Goal: Information Seeking & Learning: Learn about a topic

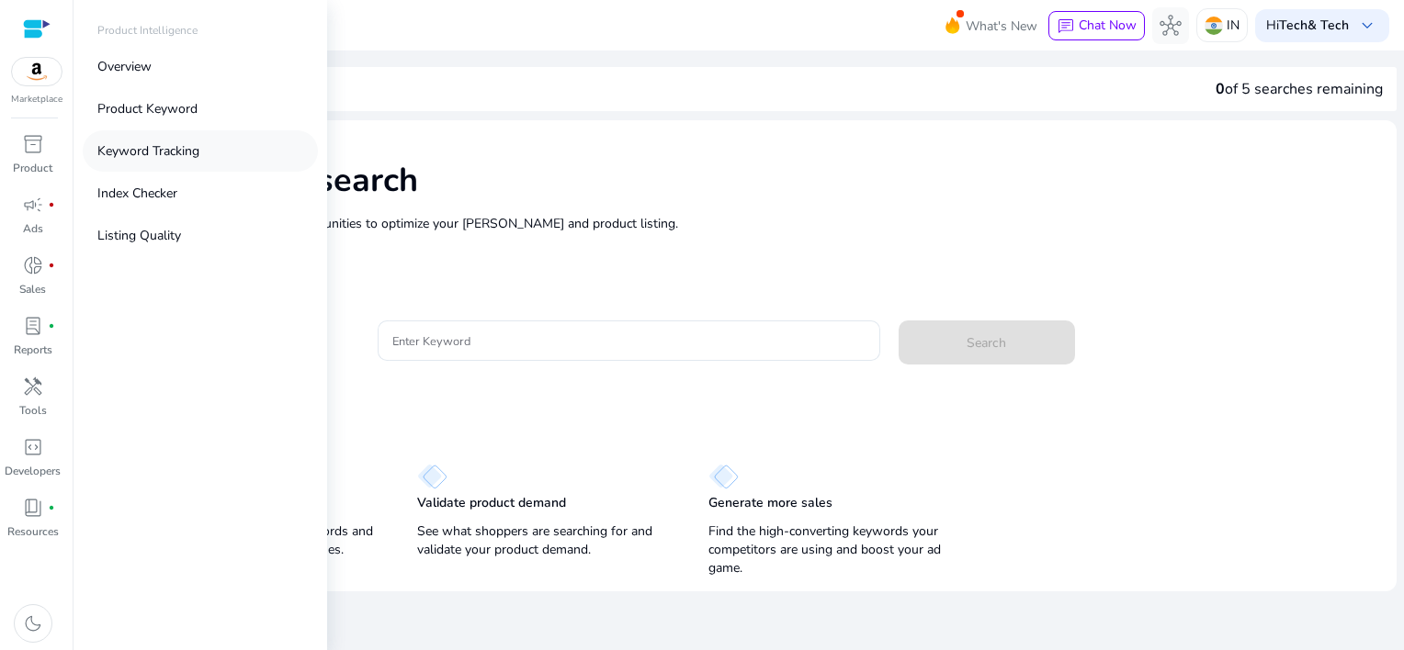
click at [246, 151] on link "Keyword Tracking" at bounding box center [200, 150] width 235 height 41
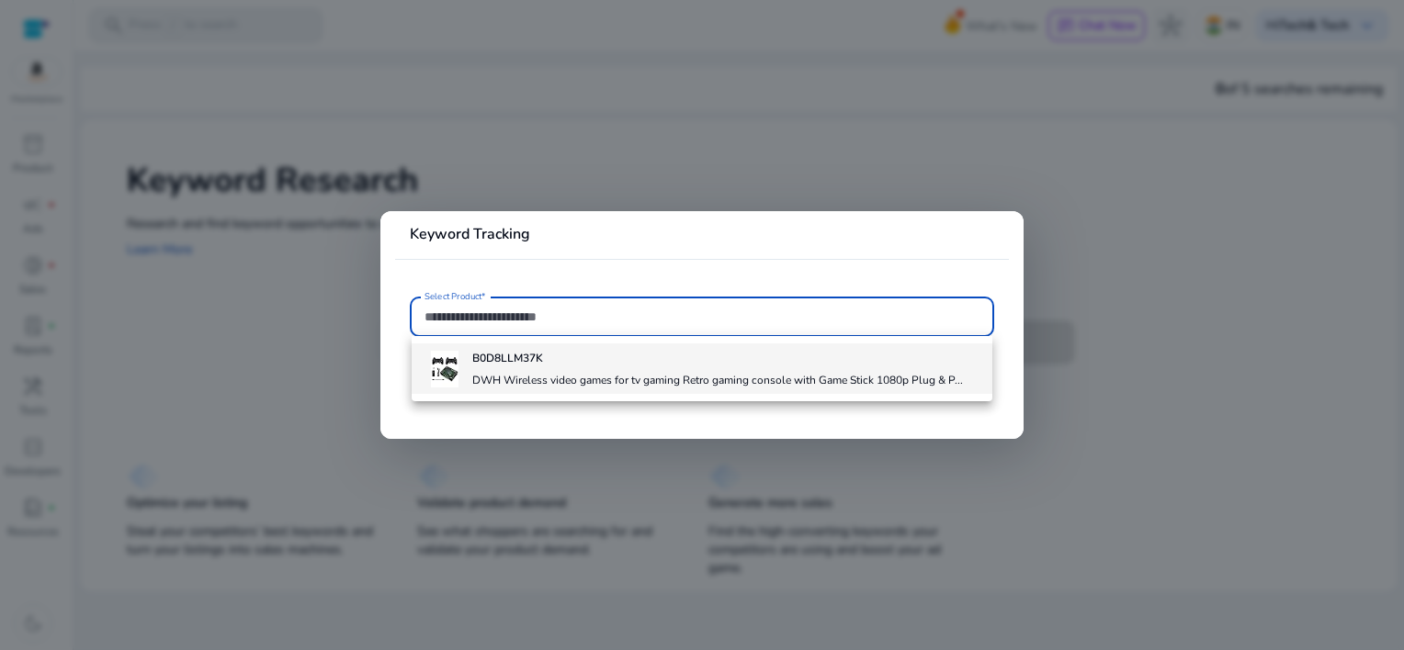
click at [595, 364] on h4 "B0D8LLM37K" at bounding box center [717, 358] width 491 height 15
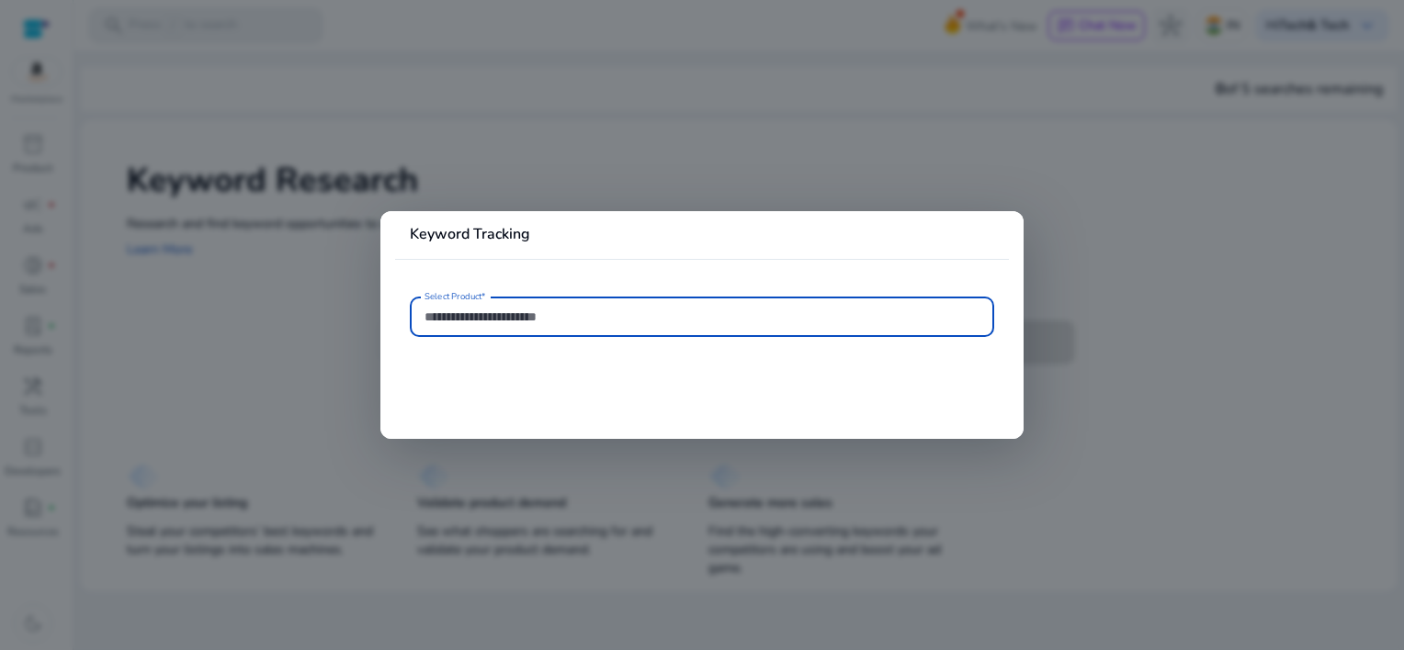
type input "**********"
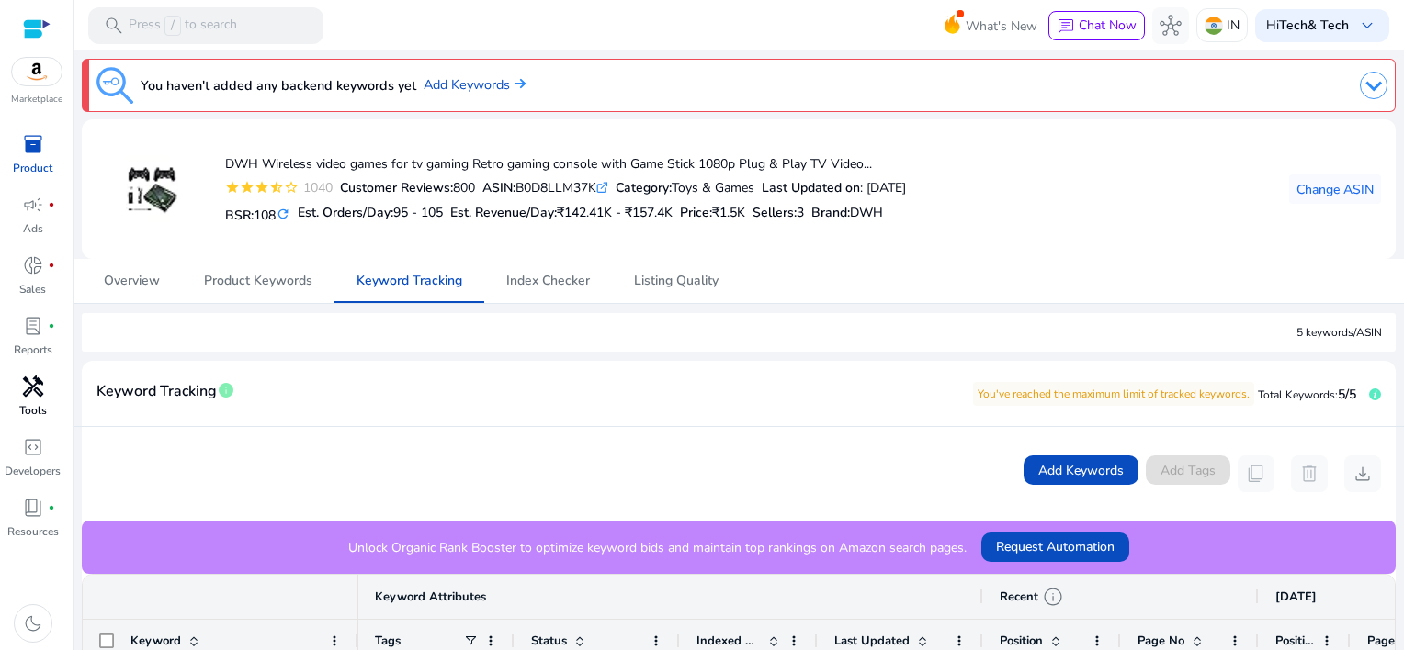
click at [38, 385] on span "handyman" at bounding box center [33, 387] width 22 height 22
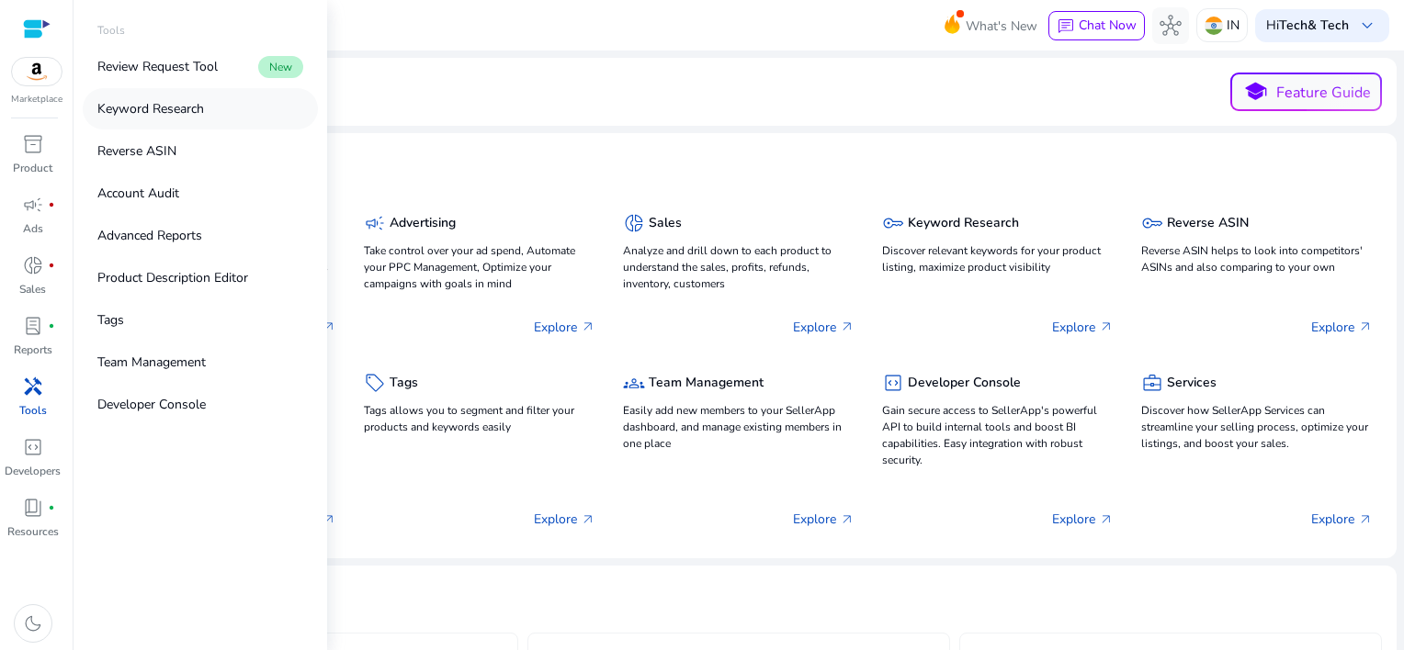
click at [209, 120] on link "Keyword Research" at bounding box center [200, 108] width 235 height 41
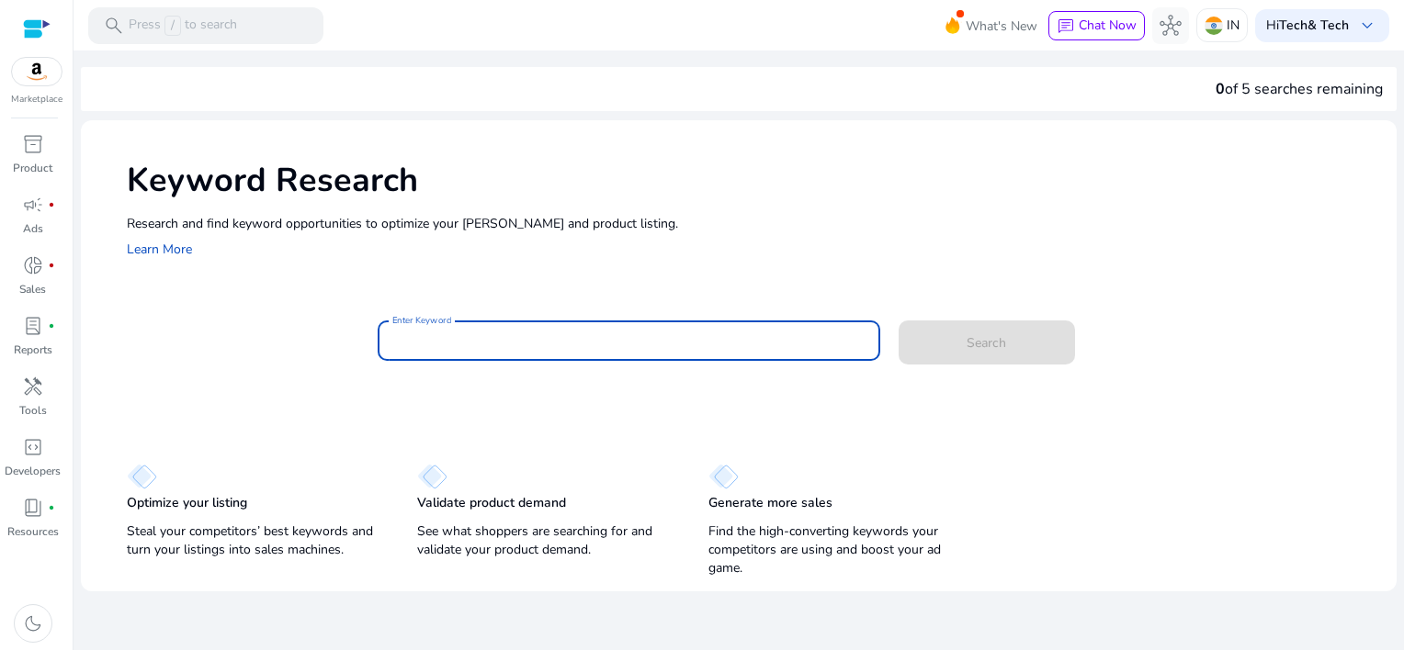
click at [628, 343] on input "Enter Keyword" at bounding box center [628, 341] width 472 height 20
